Goal: Task Accomplishment & Management: Manage account settings

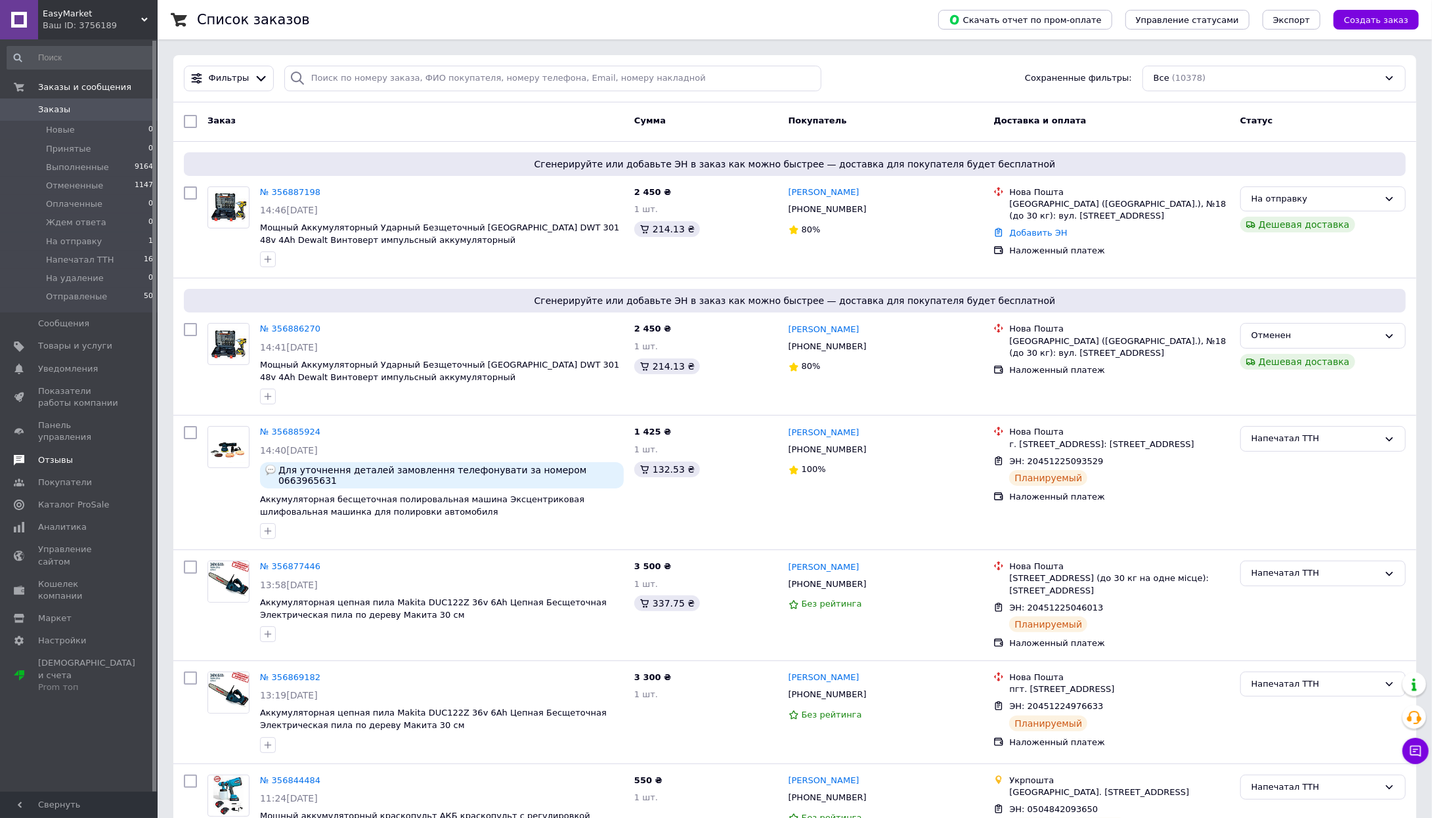
click at [58, 456] on link "Отзывы" at bounding box center [80, 460] width 161 height 22
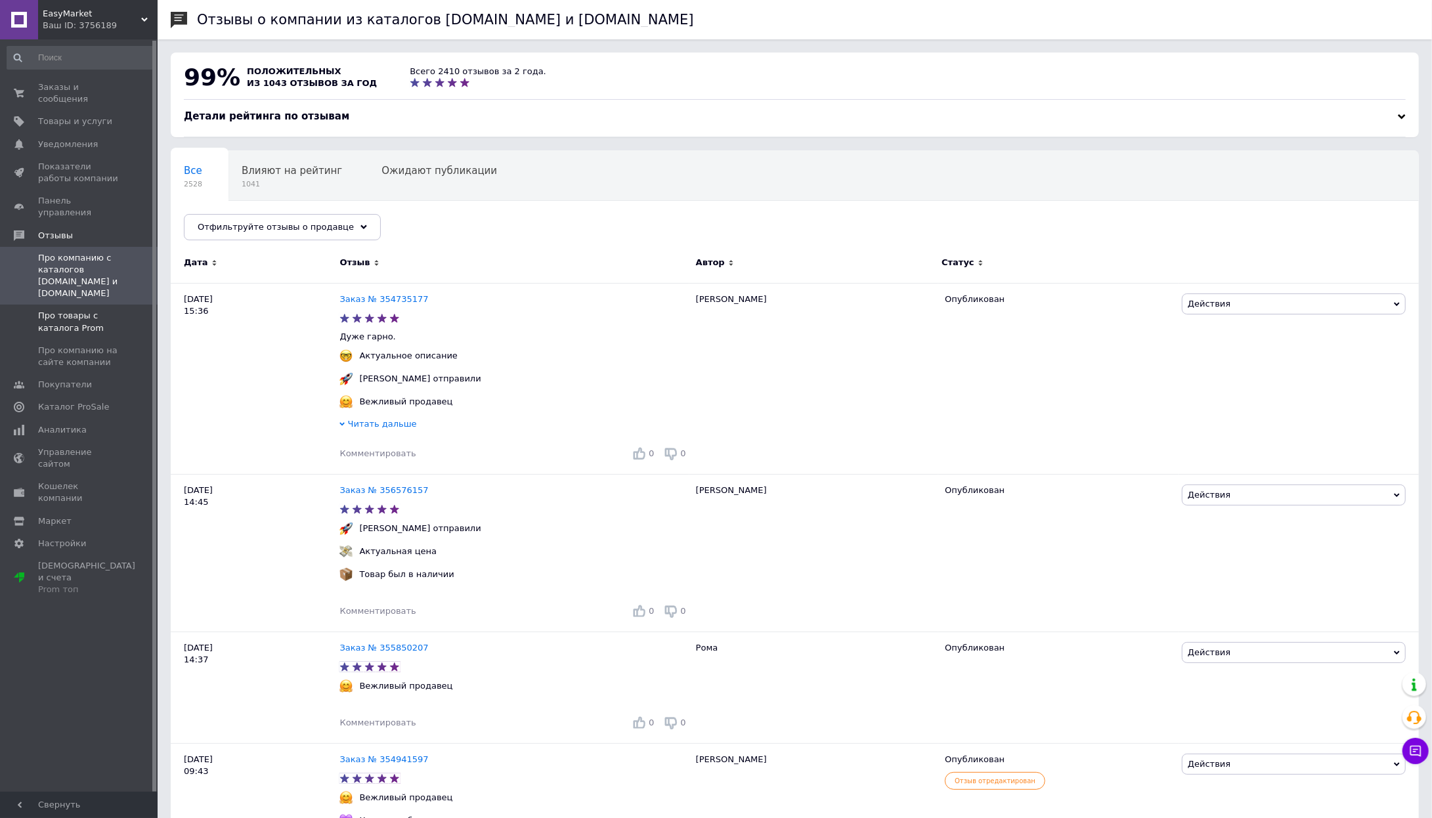
click at [69, 310] on span "Про товары с каталога Prom" at bounding box center [79, 322] width 83 height 24
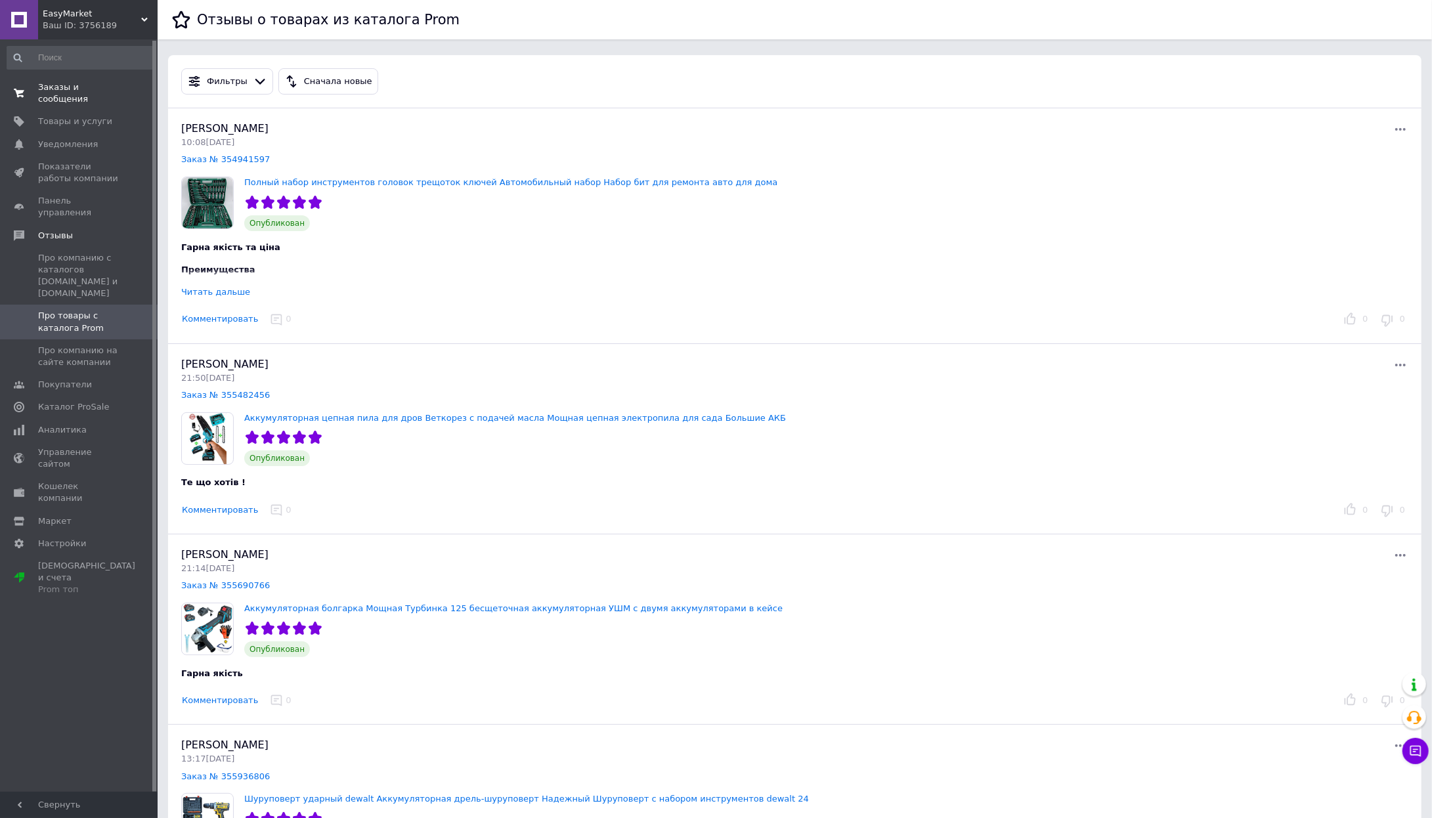
click at [51, 93] on span "Заказы и сообщения" at bounding box center [79, 93] width 83 height 24
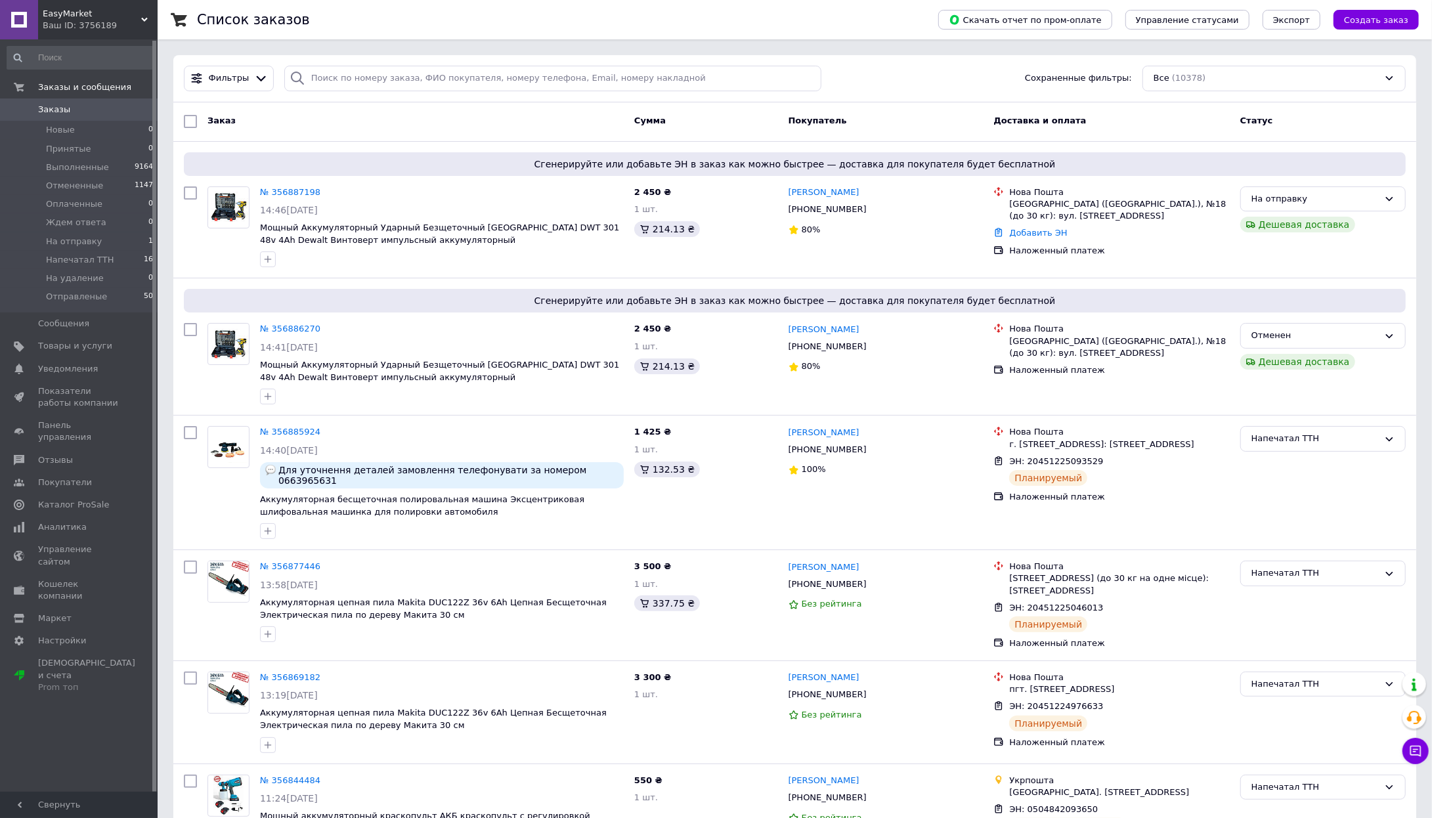
click at [88, 110] on span "Заказы" at bounding box center [79, 110] width 83 height 12
click at [47, 454] on span "Отзывы" at bounding box center [55, 460] width 35 height 12
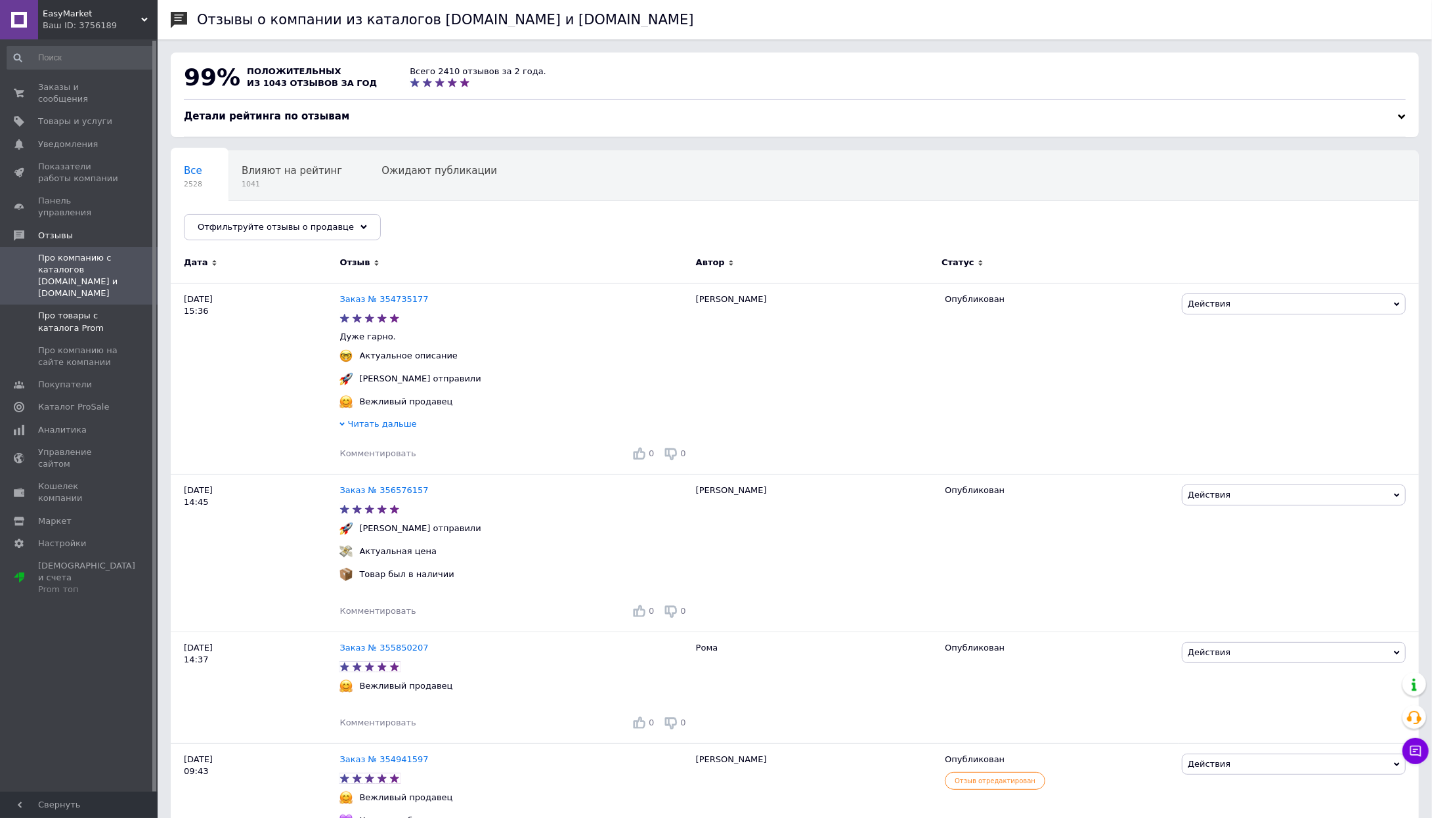
click at [58, 310] on span "Про товары с каталога Prom" at bounding box center [79, 322] width 83 height 24
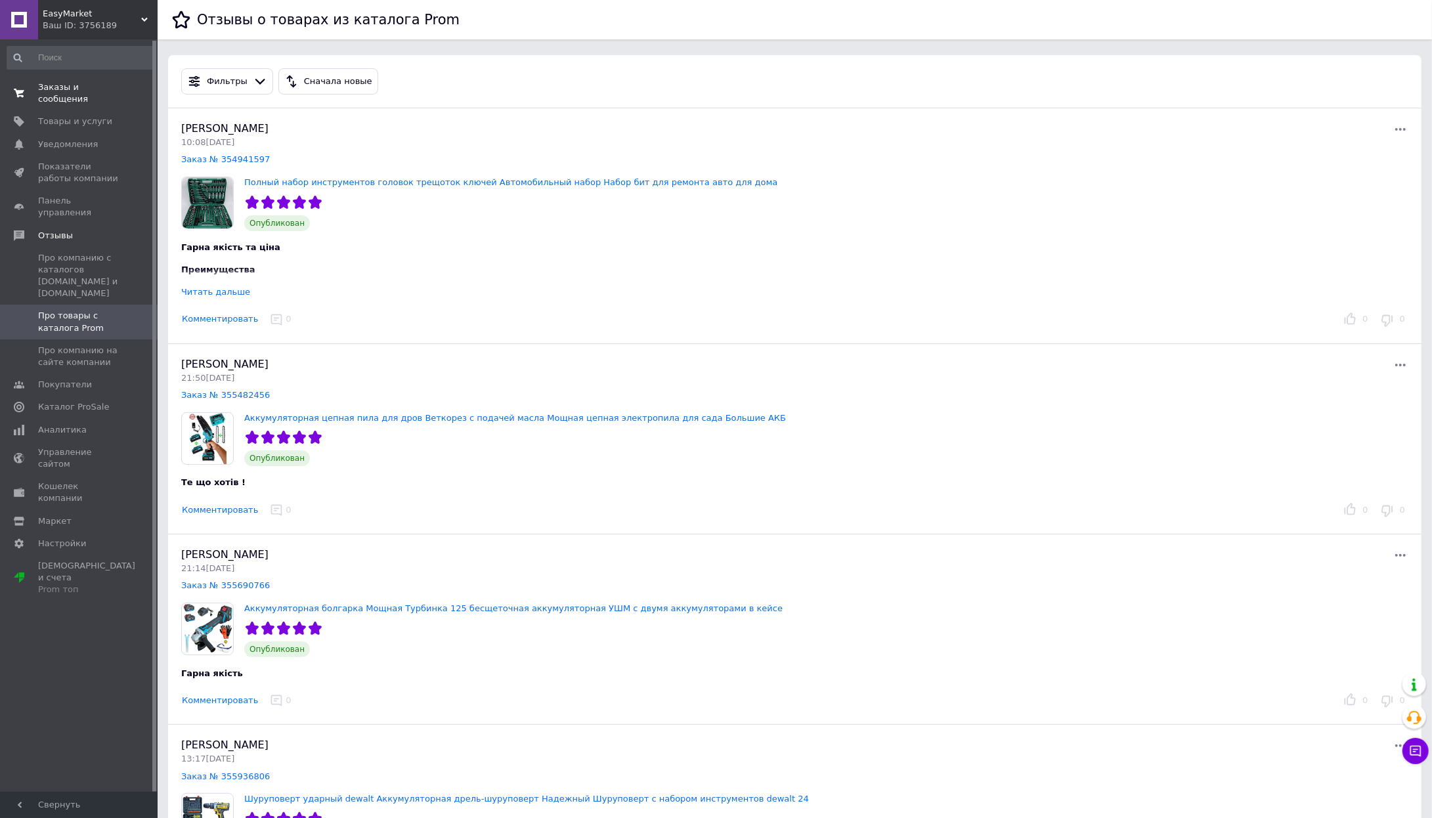
click at [51, 91] on span "Заказы и сообщения" at bounding box center [79, 93] width 83 height 24
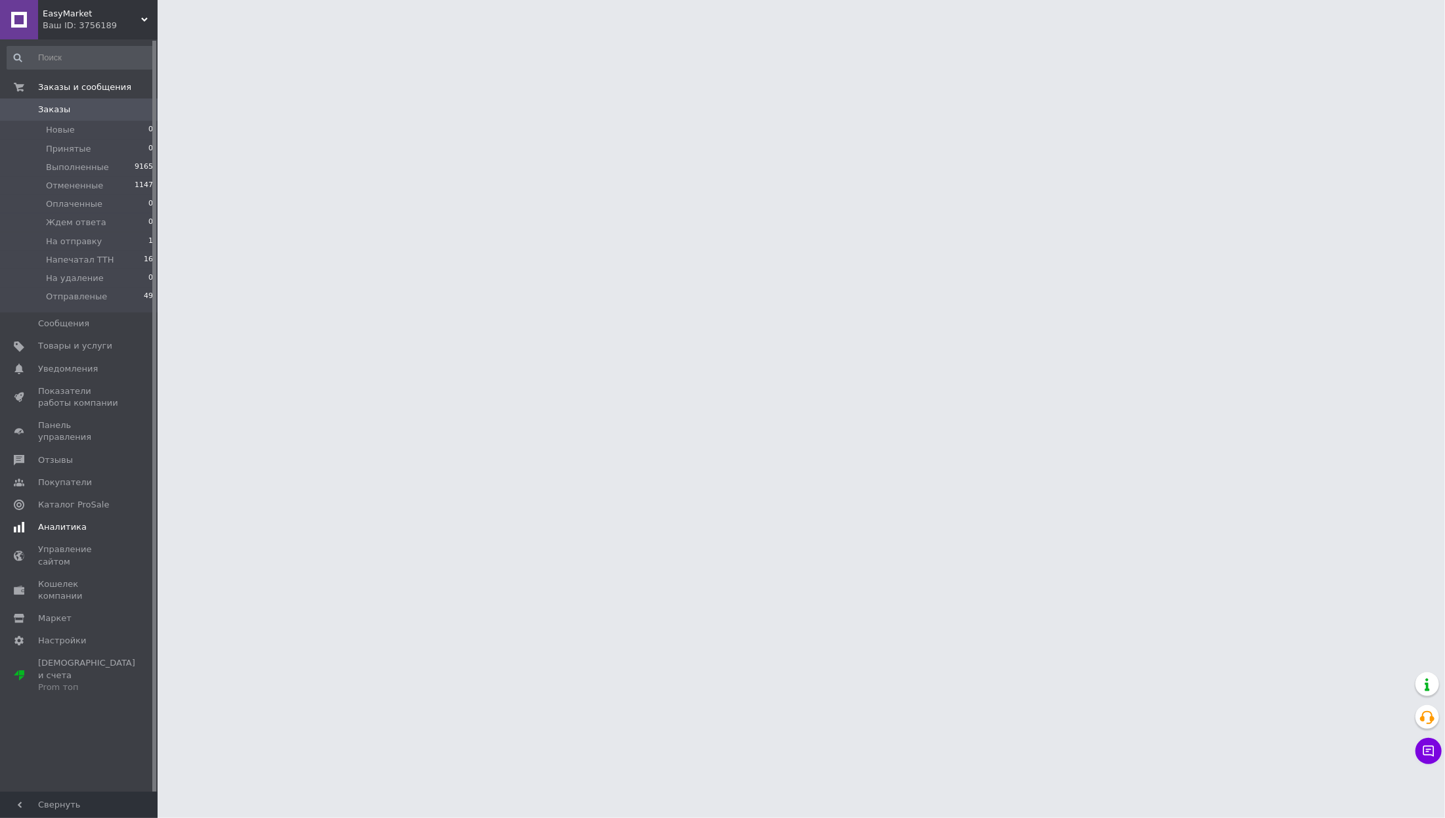
click at [55, 516] on link "Аналитика" at bounding box center [80, 527] width 161 height 22
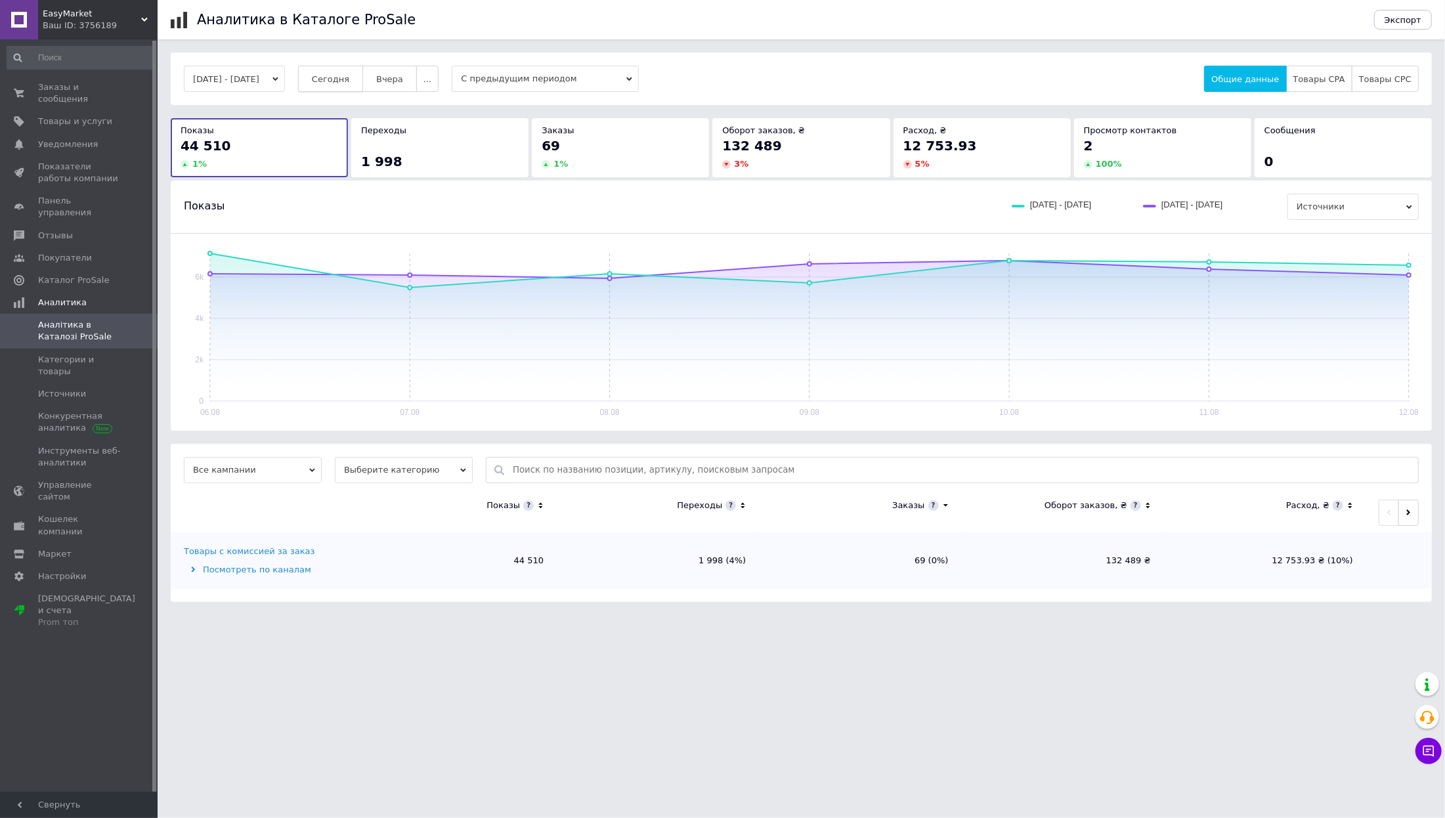
click at [349, 81] on span "Сегодня" at bounding box center [330, 79] width 37 height 10
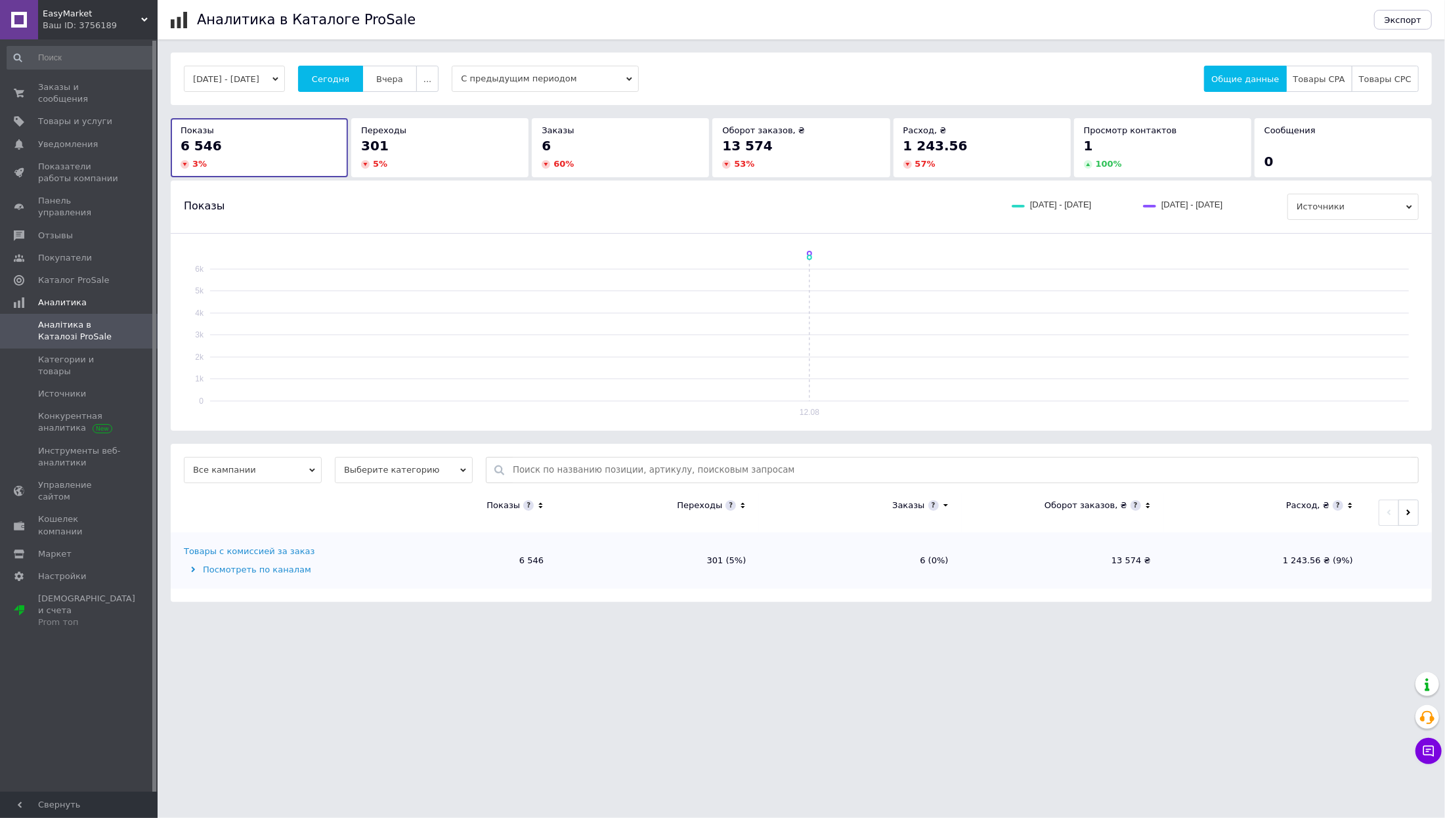
click at [63, 91] on span "Заказы и сообщения" at bounding box center [79, 93] width 83 height 24
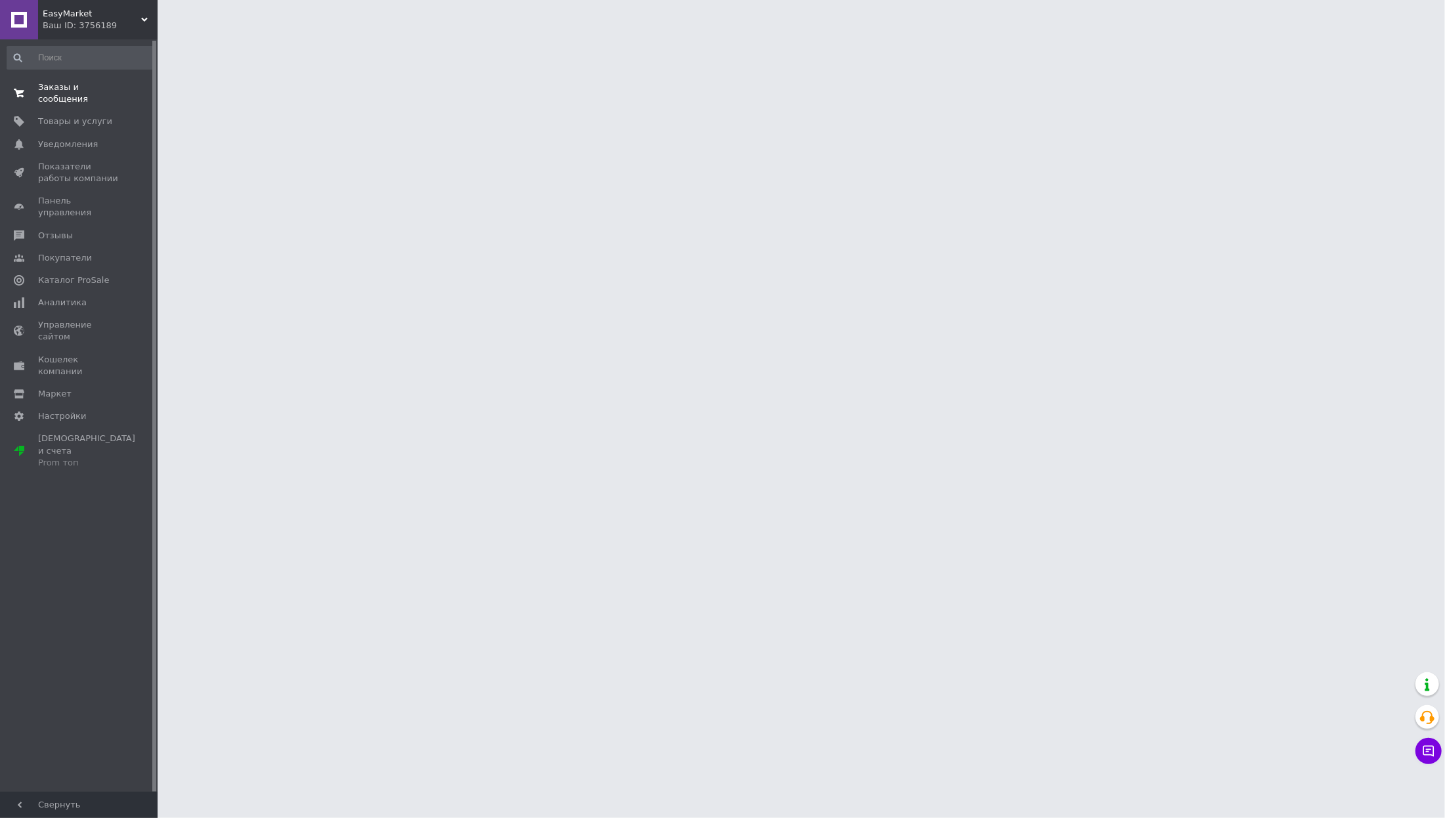
click at [74, 93] on span "Заказы и сообщения" at bounding box center [79, 93] width 83 height 24
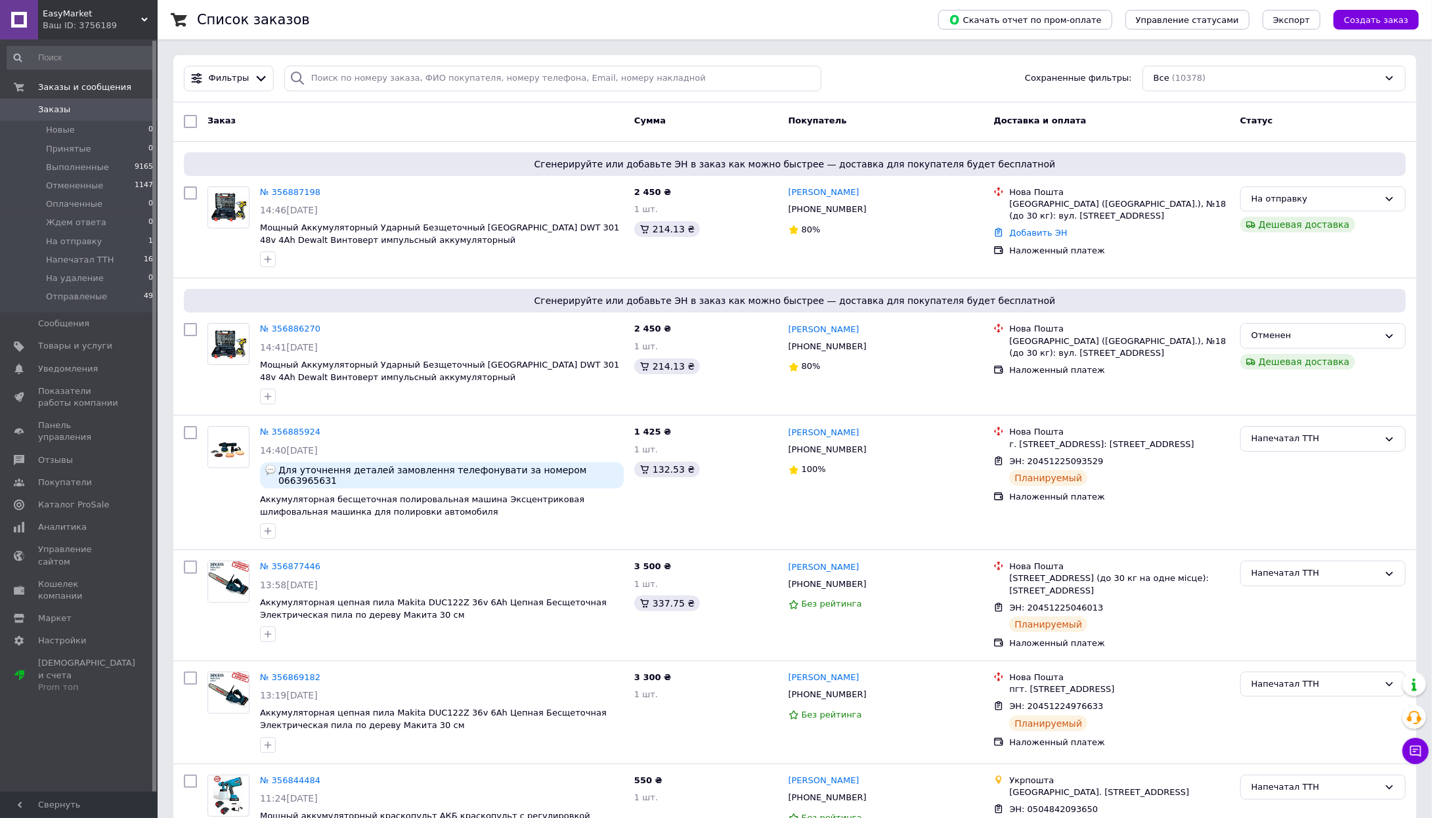
click at [67, 113] on span "Заказы" at bounding box center [54, 110] width 32 height 12
click at [47, 104] on span "Заказы" at bounding box center [54, 110] width 32 height 12
click at [90, 256] on span "Напечатал ТТН" at bounding box center [80, 260] width 68 height 12
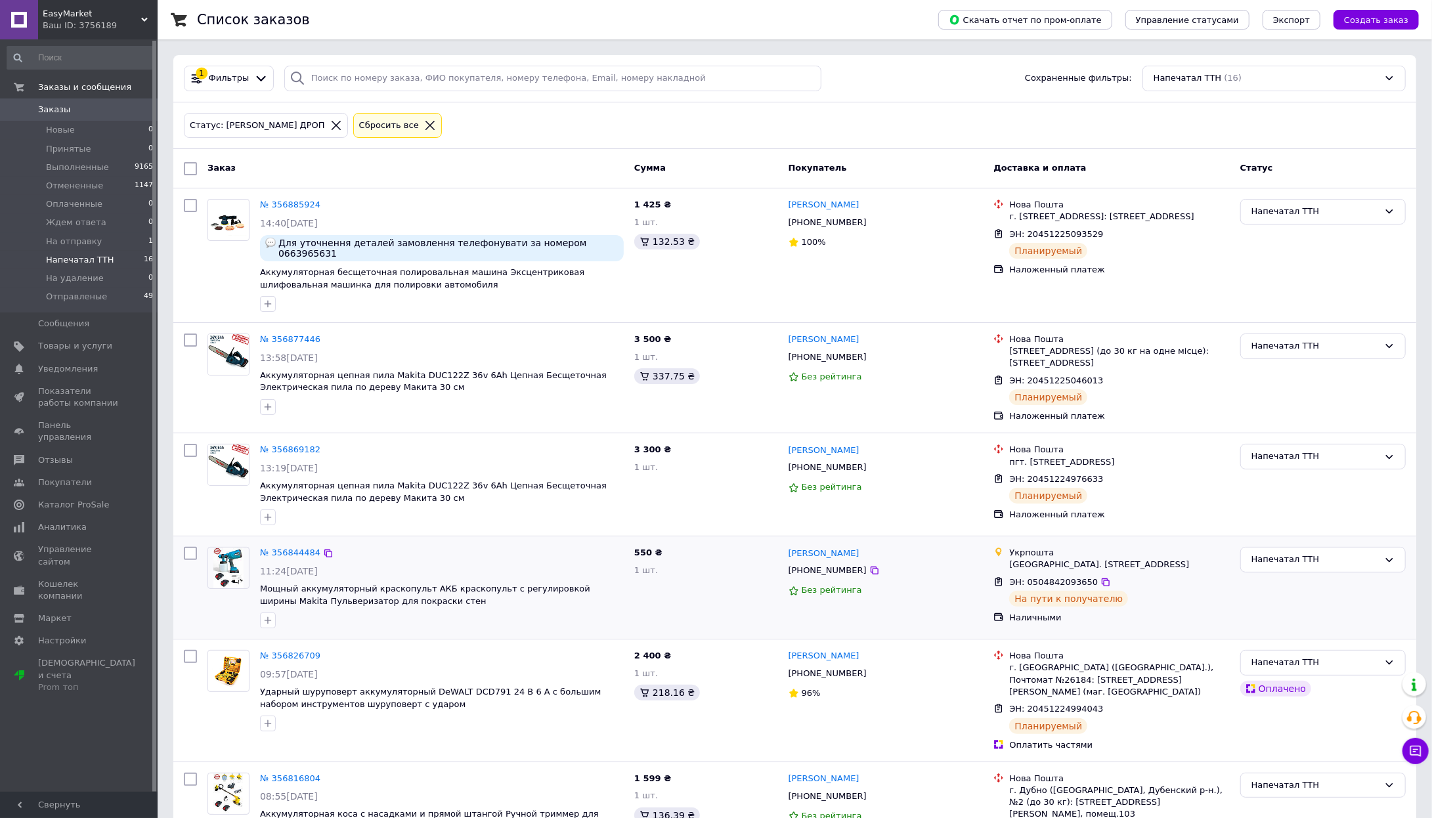
scroll to position [1249, 0]
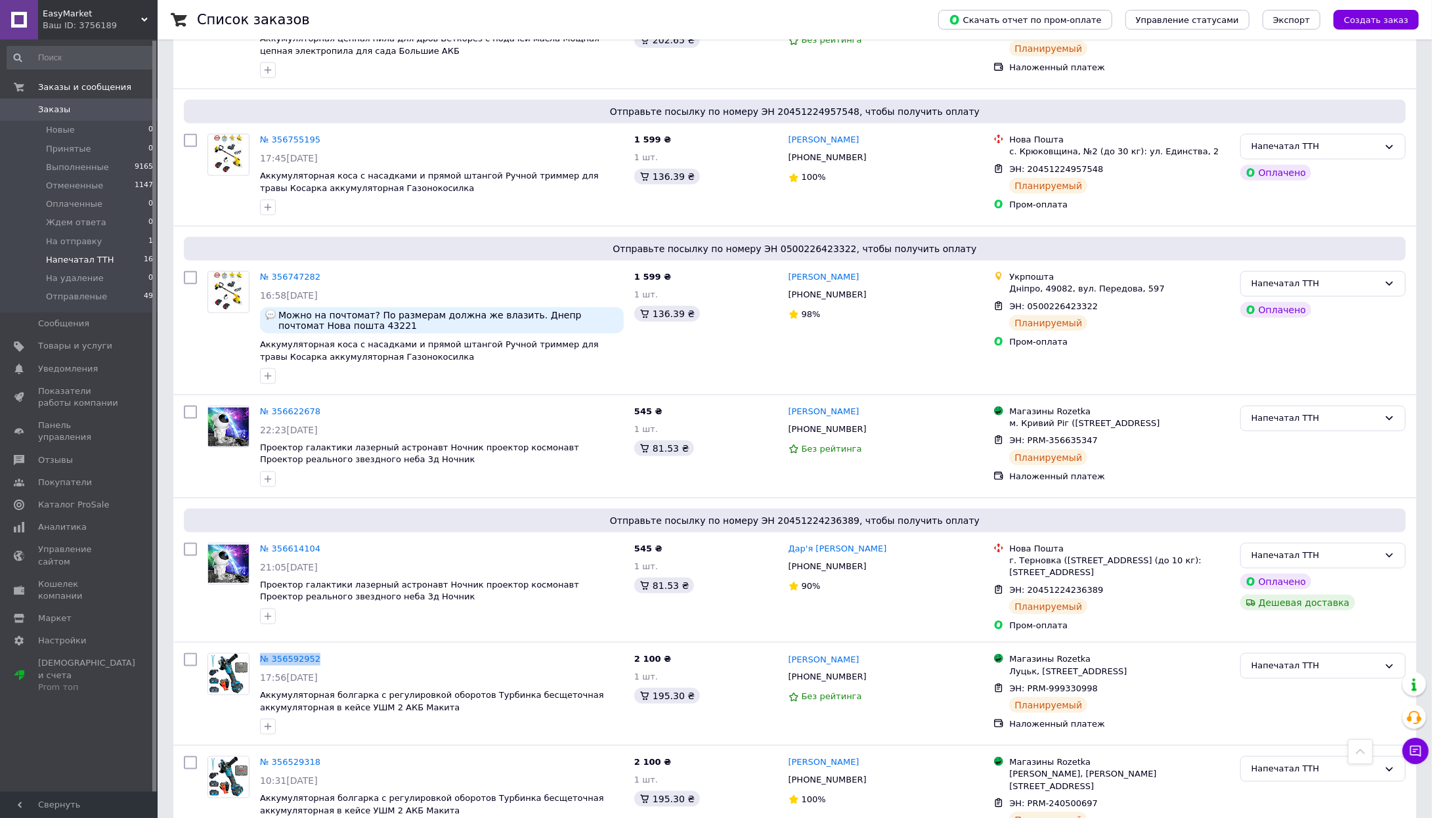
click at [58, 110] on span "Заказы" at bounding box center [54, 110] width 32 height 12
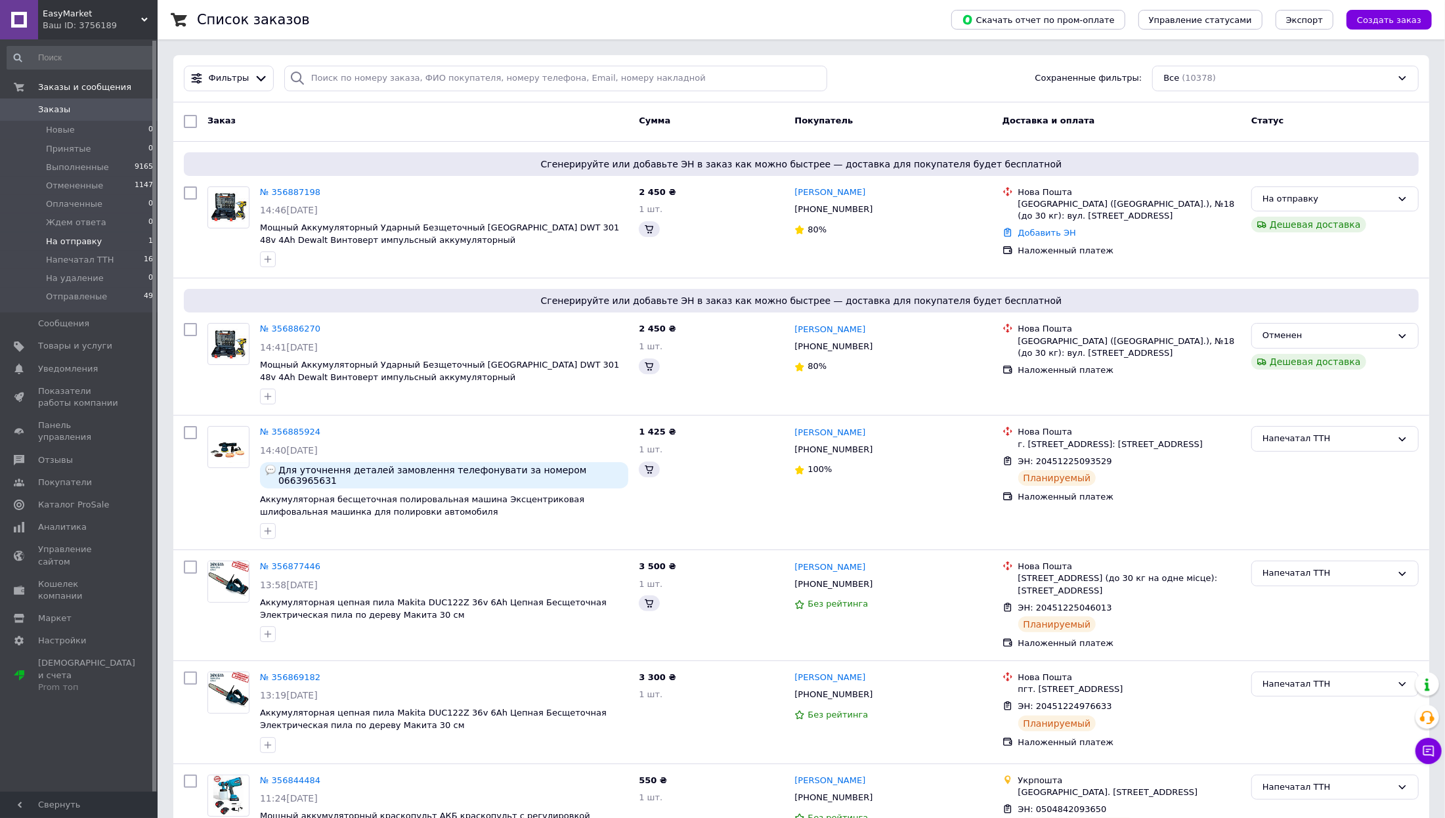
click at [93, 240] on span "На отправку" at bounding box center [74, 242] width 56 height 12
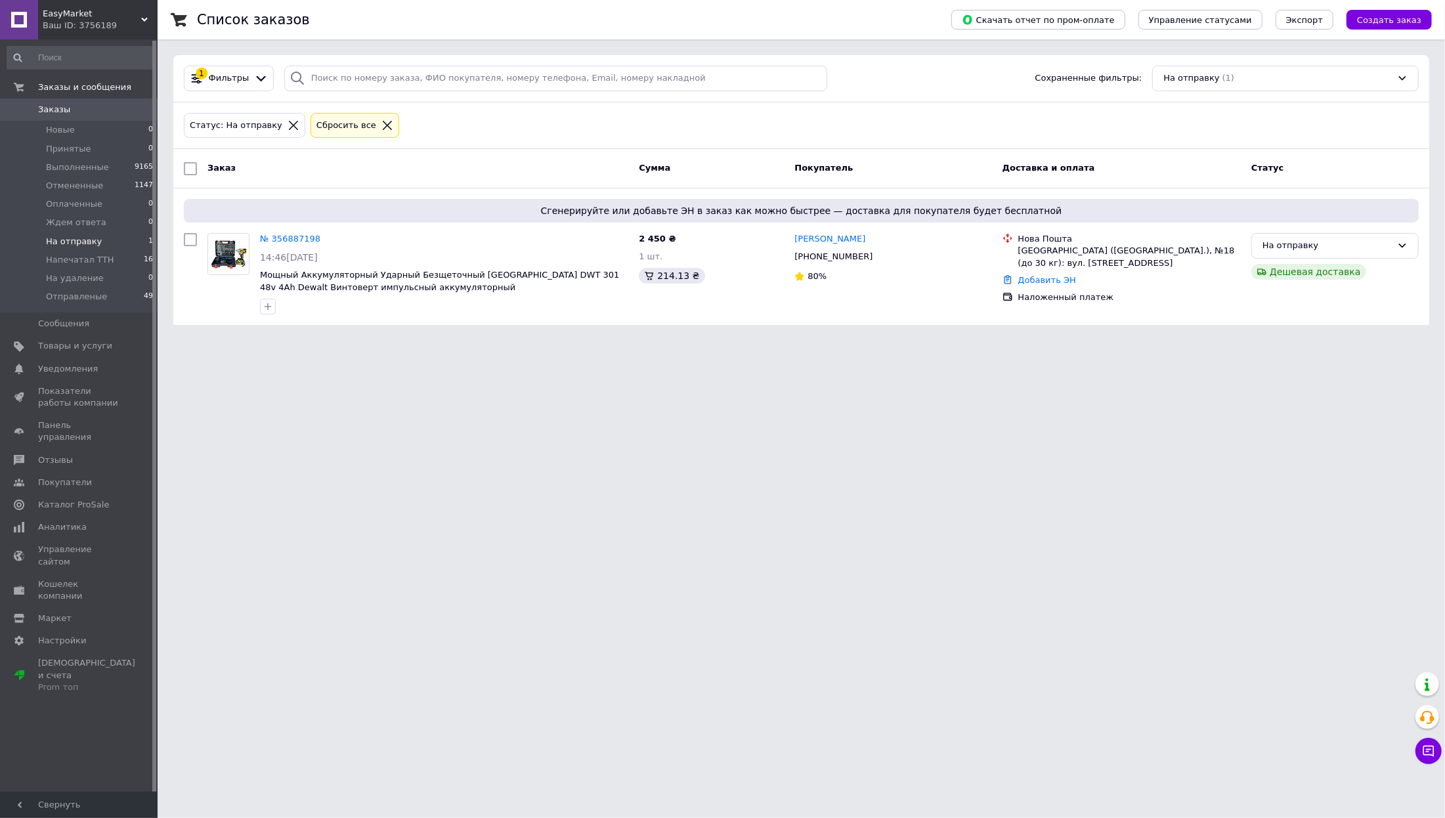
click at [72, 109] on span "Заказы" at bounding box center [79, 110] width 83 height 12
